Goal: Task Accomplishment & Management: Manage account settings

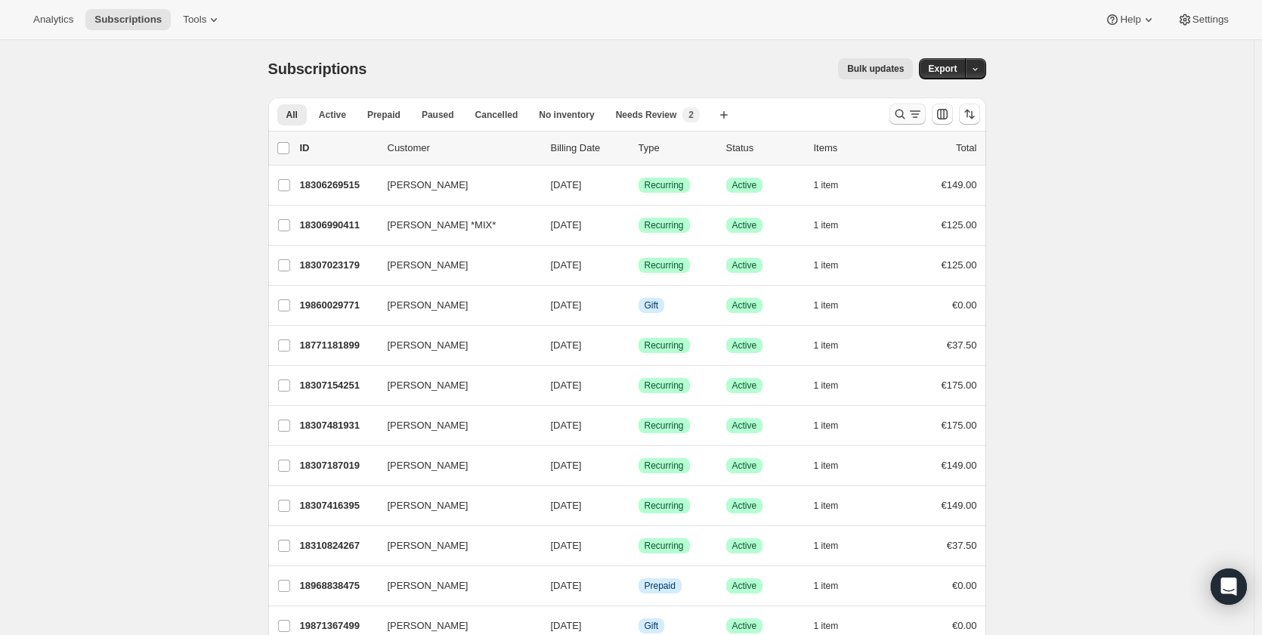
click at [901, 114] on icon "Search and filter results" at bounding box center [899, 114] width 15 height 15
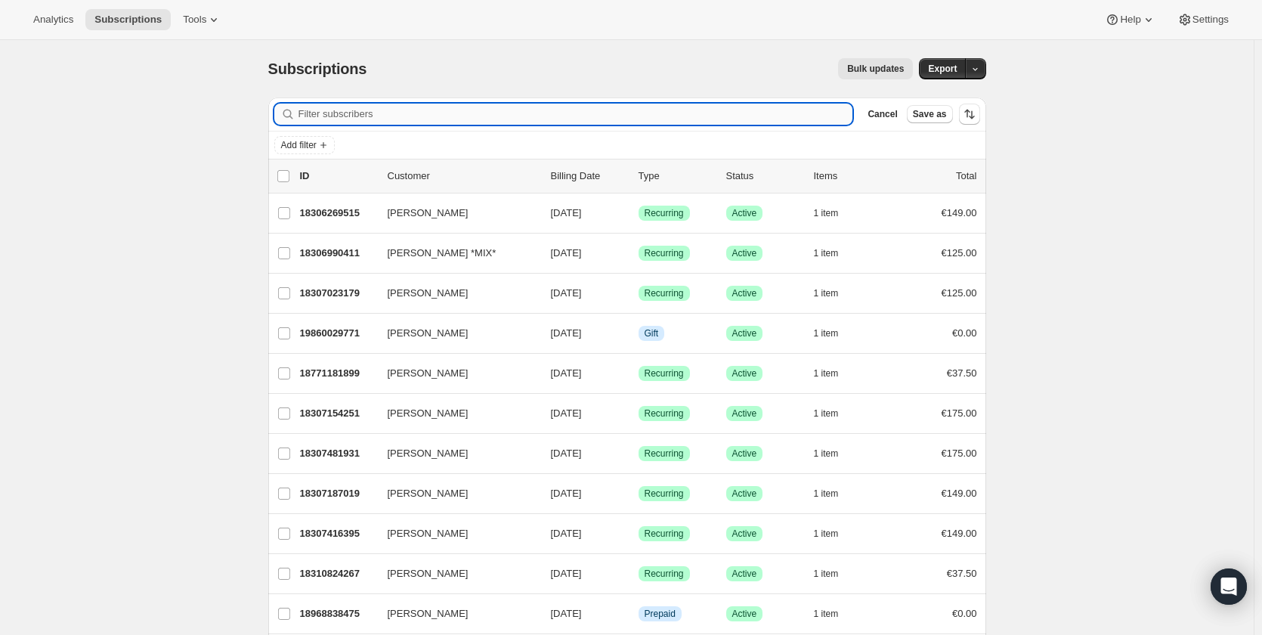
click at [639, 114] on input "Filter subscribers" at bounding box center [575, 114] width 555 height 21
paste input "[PERSON_NAME]"
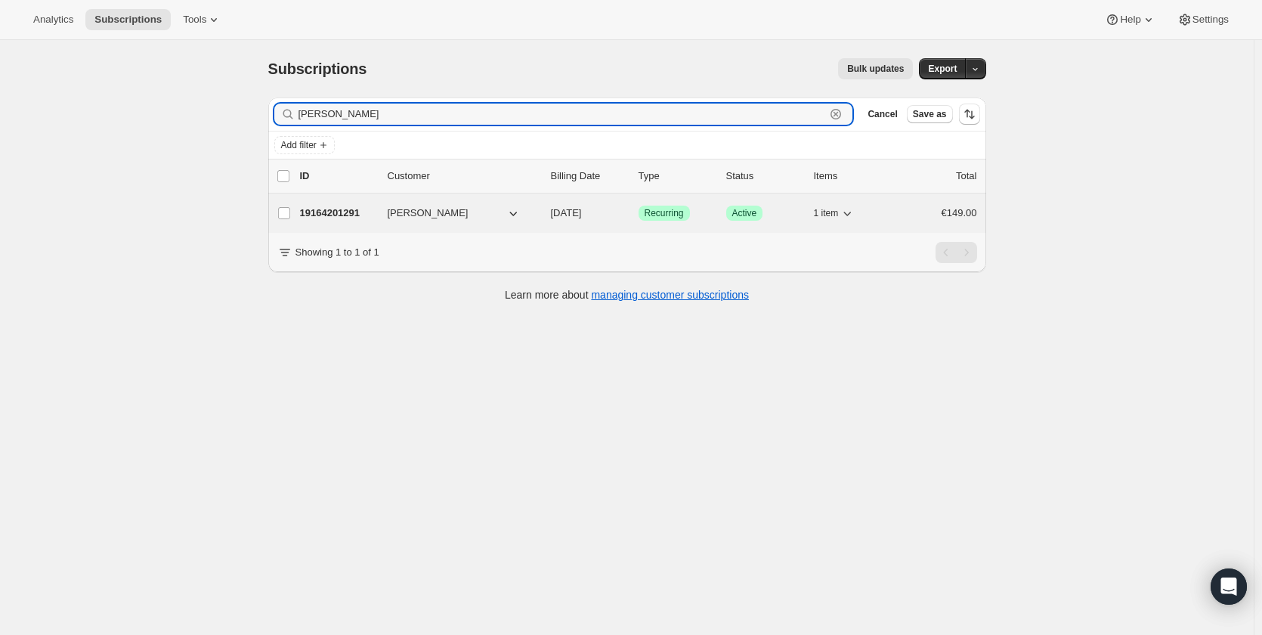
type input "[PERSON_NAME]"
click at [331, 212] on p "19164201291" at bounding box center [338, 213] width 76 height 15
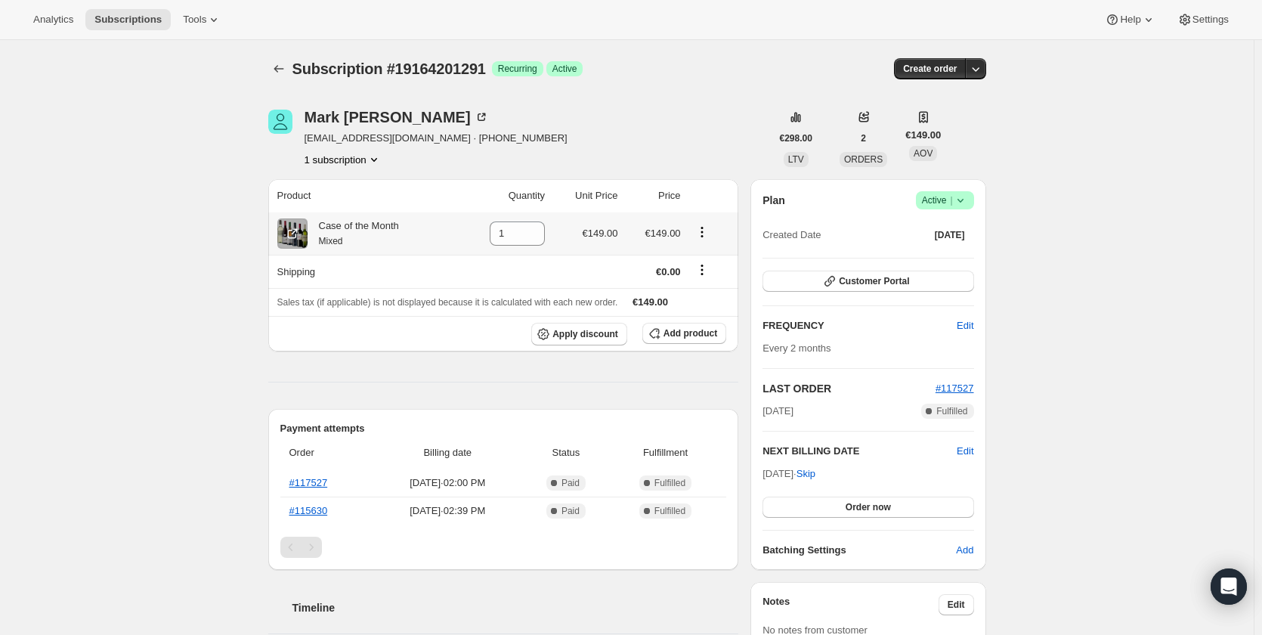
click at [703, 233] on icon "Product actions" at bounding box center [701, 231] width 2 height 2
click at [710, 261] on span "Swap variant" at bounding box center [706, 260] width 57 height 11
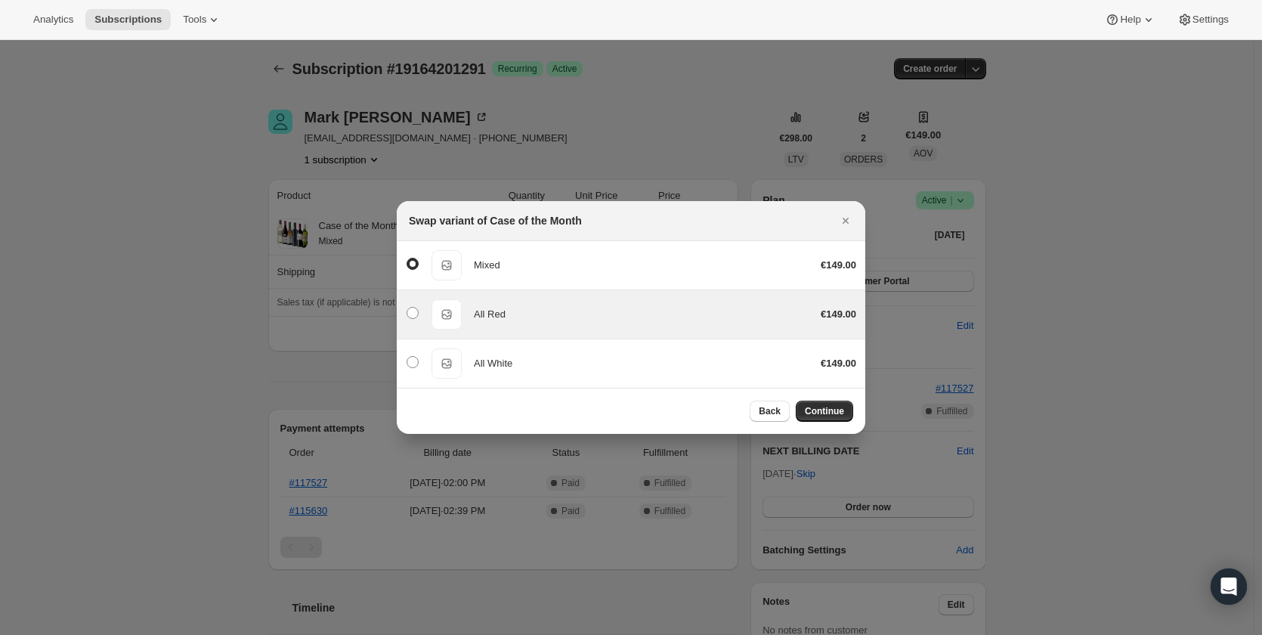
click at [609, 320] on div "All Red" at bounding box center [641, 314] width 335 height 15
radio input "false"
radio input "true"
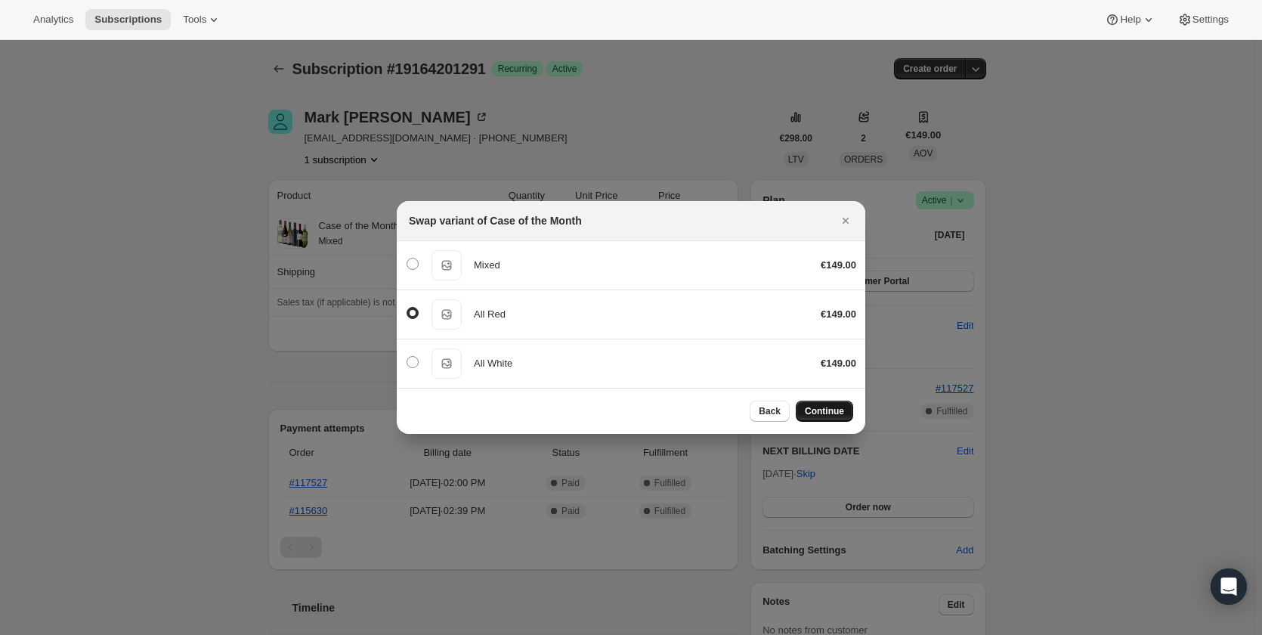
click at [831, 402] on button "Continue" at bounding box center [824, 410] width 57 height 21
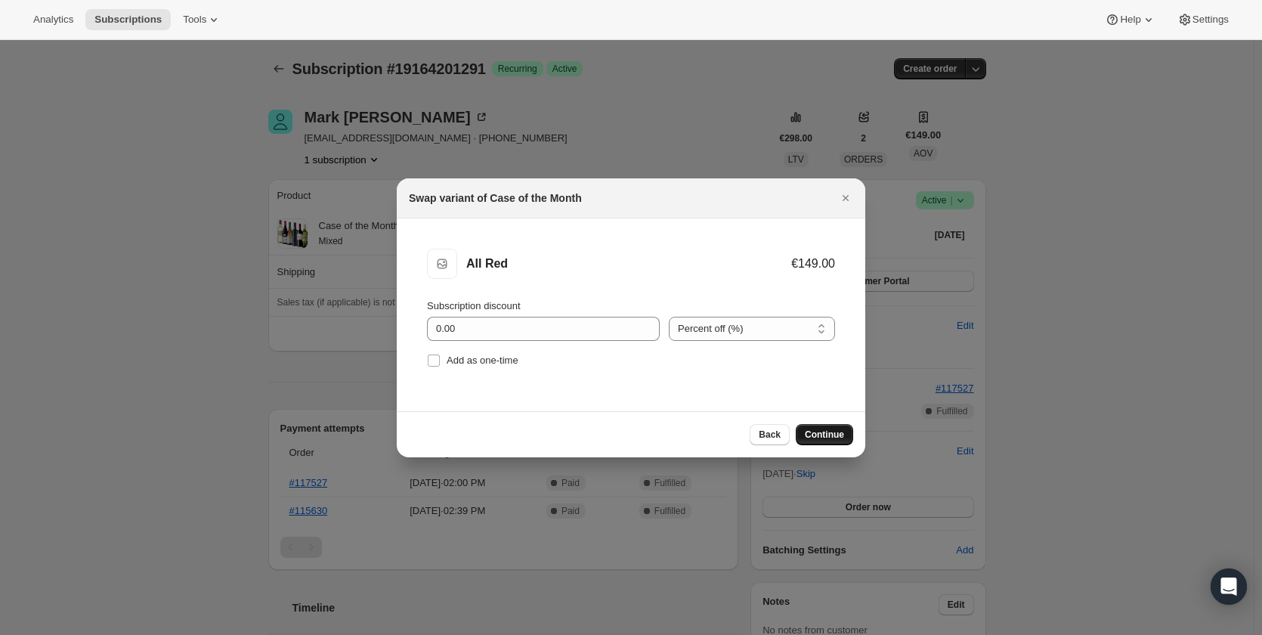
click at [836, 435] on span "Continue" at bounding box center [824, 434] width 39 height 12
